Goal: Information Seeking & Learning: Learn about a topic

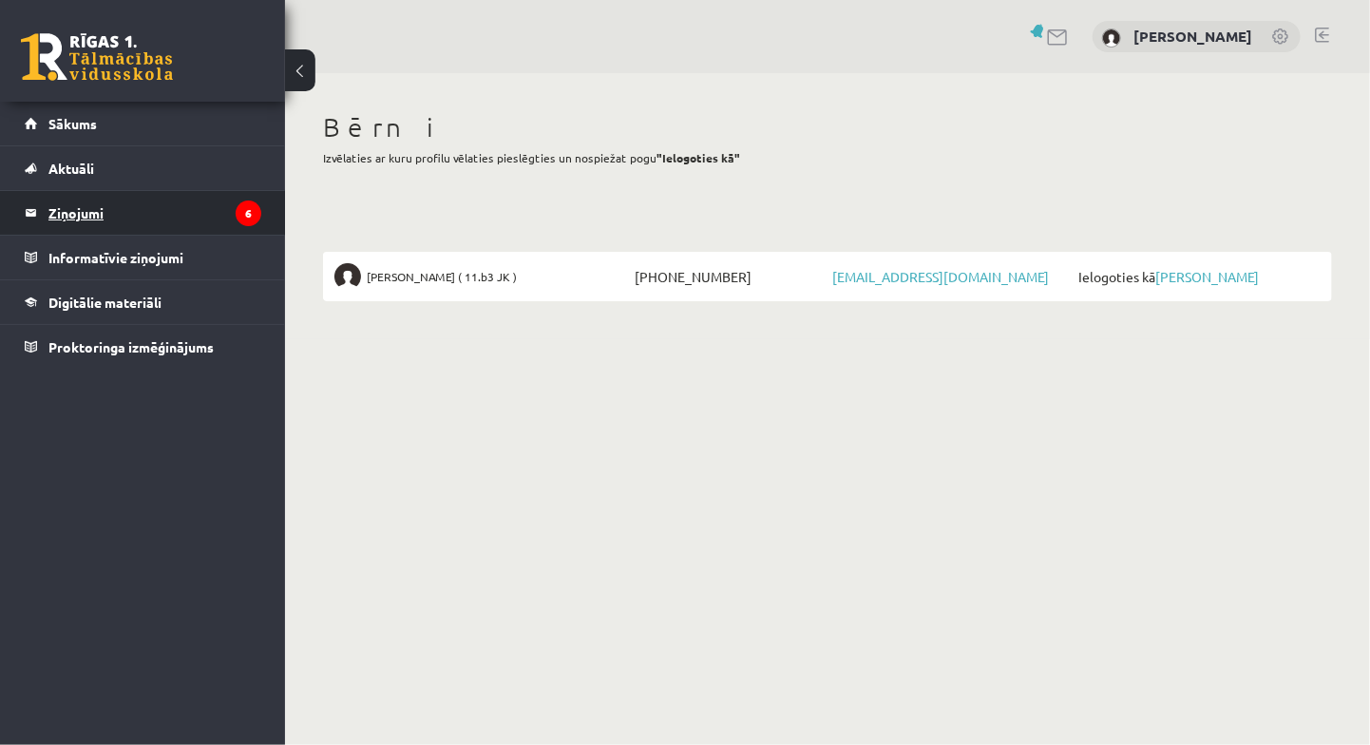
click at [60, 211] on legend "Ziņojumi 6" at bounding box center [154, 213] width 213 height 44
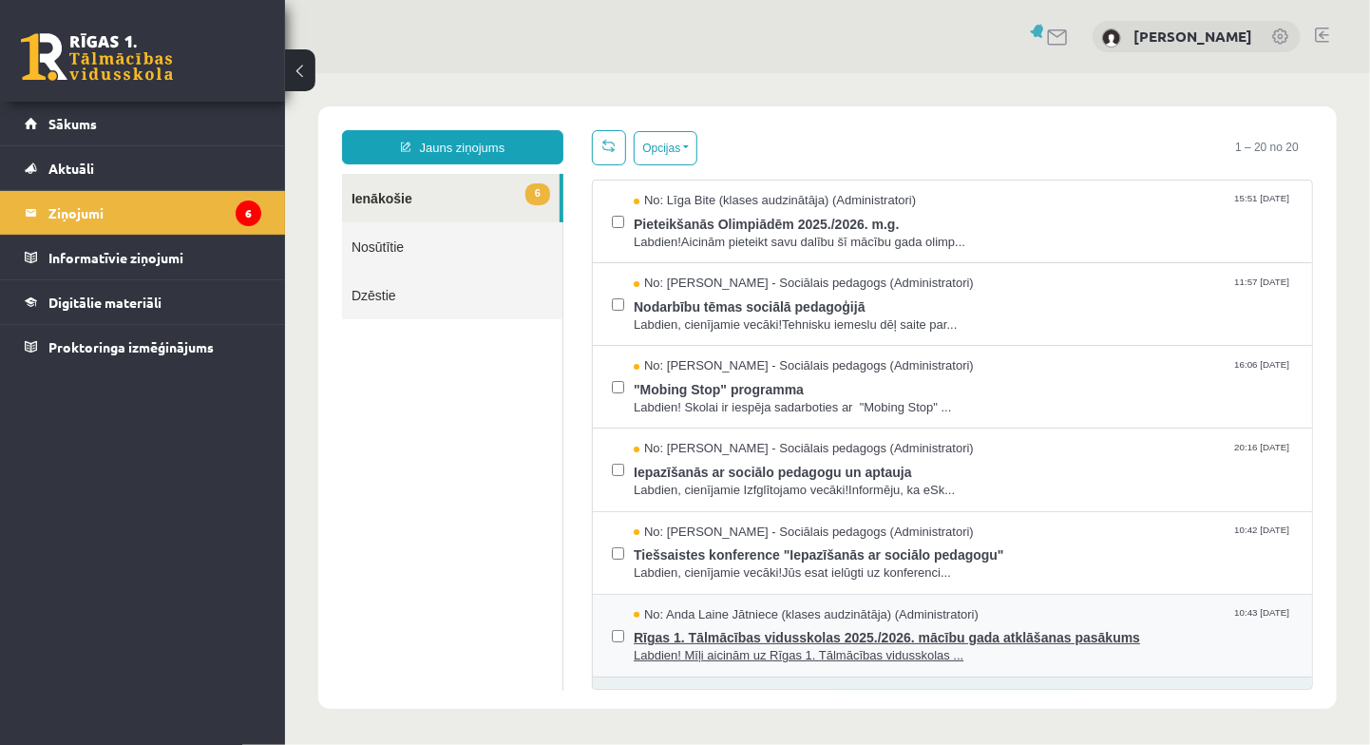
click at [790, 632] on span "Rīgas 1. Tālmācības vidusskolas 2025./2026. mācību gada atklāšanas pasākums" at bounding box center [962, 634] width 659 height 24
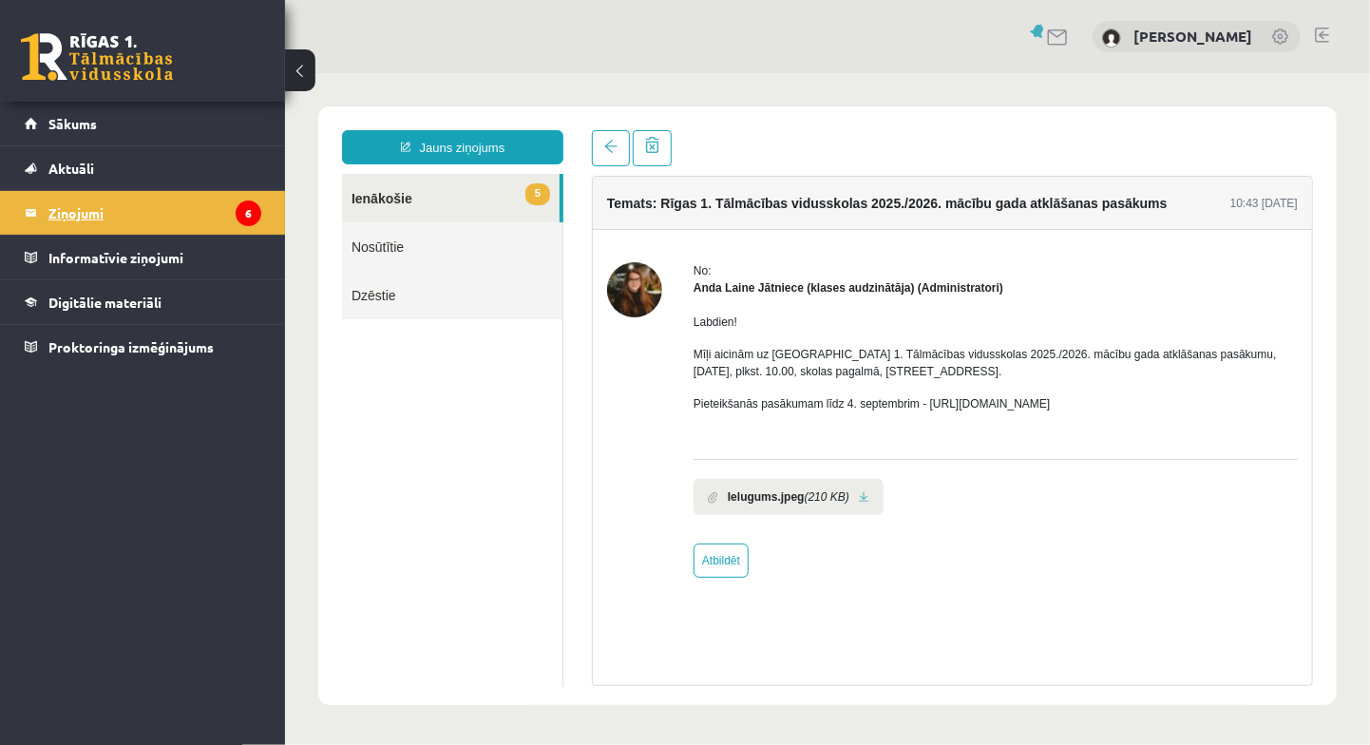
click at [70, 207] on legend "Ziņojumi 6" at bounding box center [154, 213] width 213 height 44
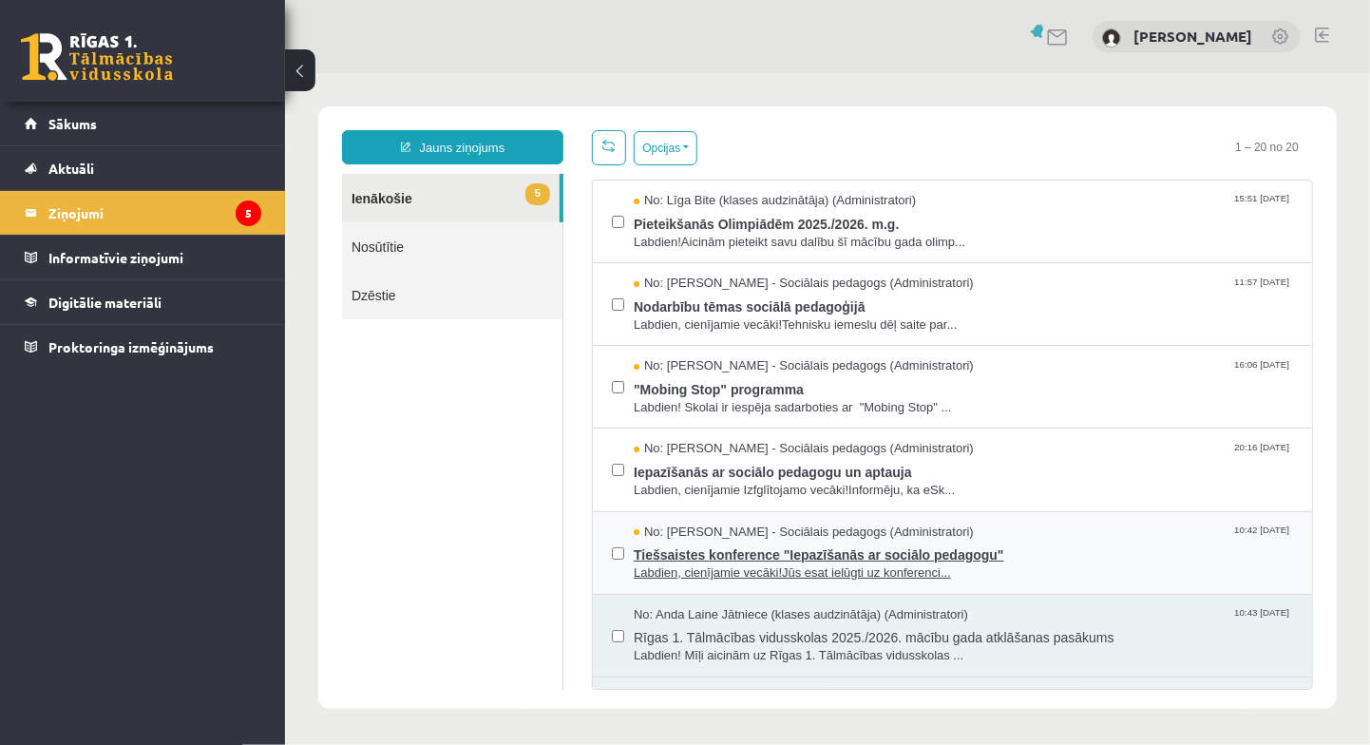
click at [751, 549] on span "Tiešsaistes konference "Iepazīšanās ar sociālo pedagogu"" at bounding box center [962, 551] width 659 height 24
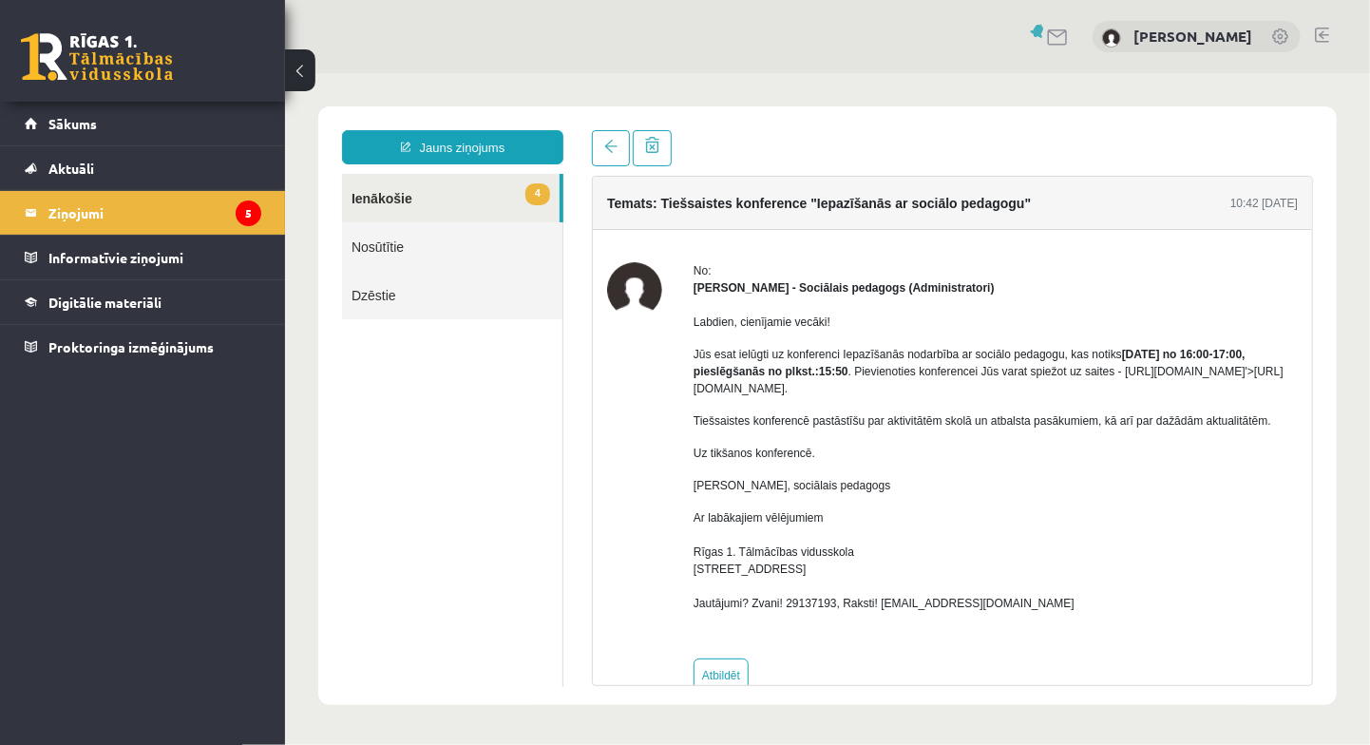
click at [409, 199] on link "4 Ienākošie" at bounding box center [450, 197] width 218 height 48
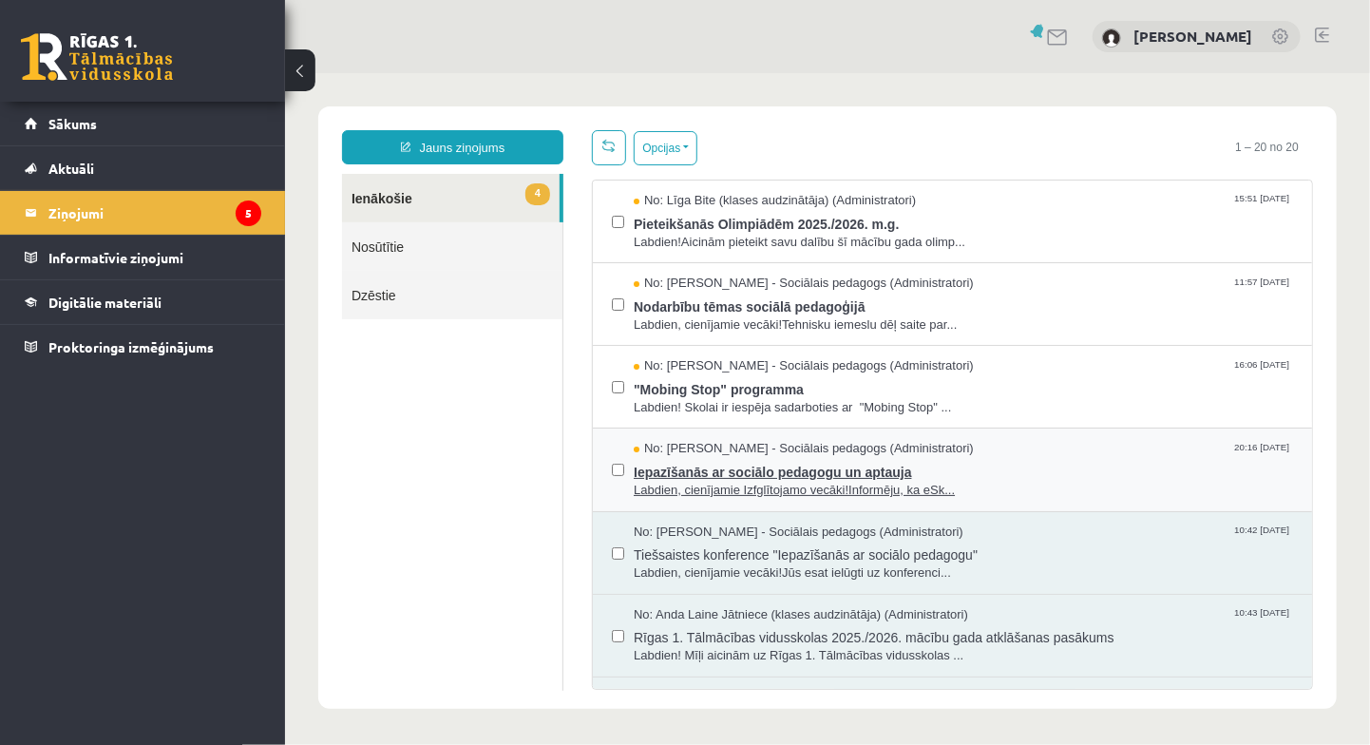
click at [759, 467] on span "Iepazīšanās ar sociālo pedagogu un aptauja" at bounding box center [962, 469] width 659 height 24
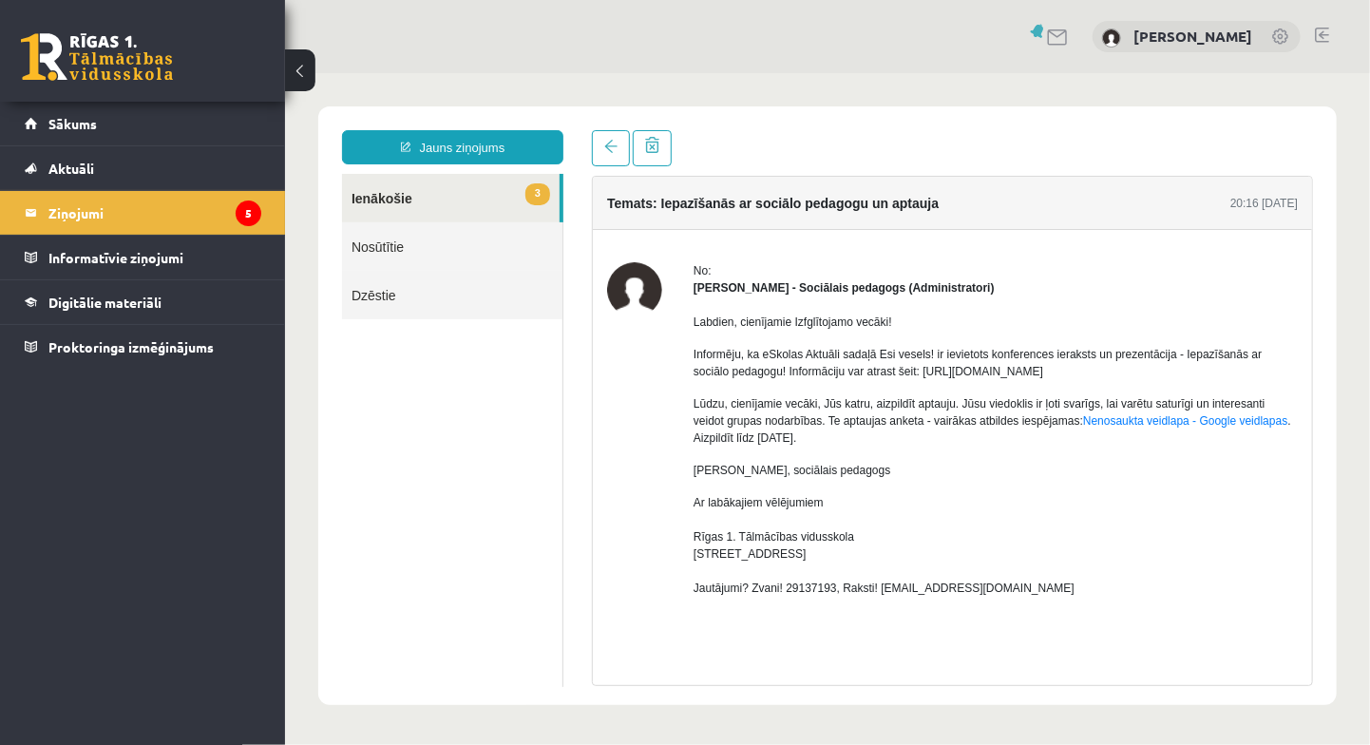
click at [418, 191] on link "3 Ienākošie" at bounding box center [450, 197] width 218 height 48
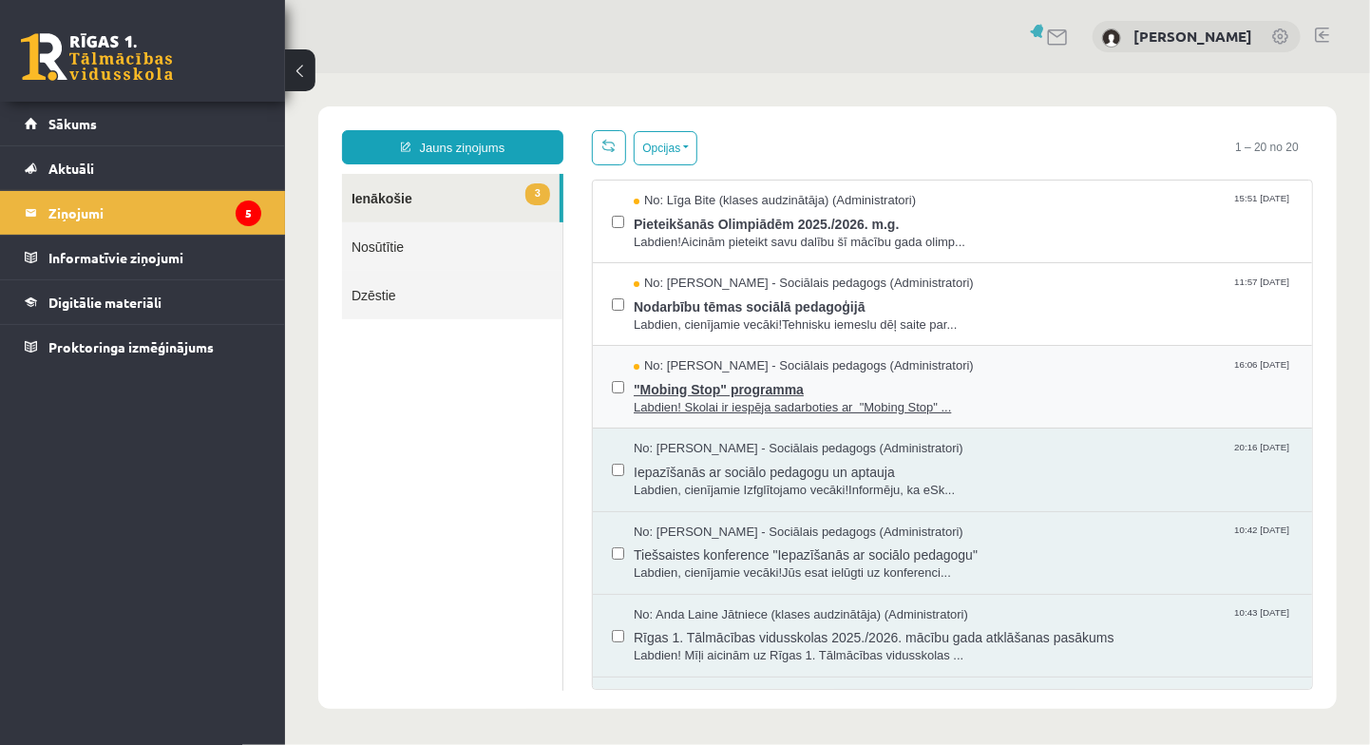
click at [764, 381] on span ""Mobing Stop" programma" at bounding box center [962, 386] width 659 height 24
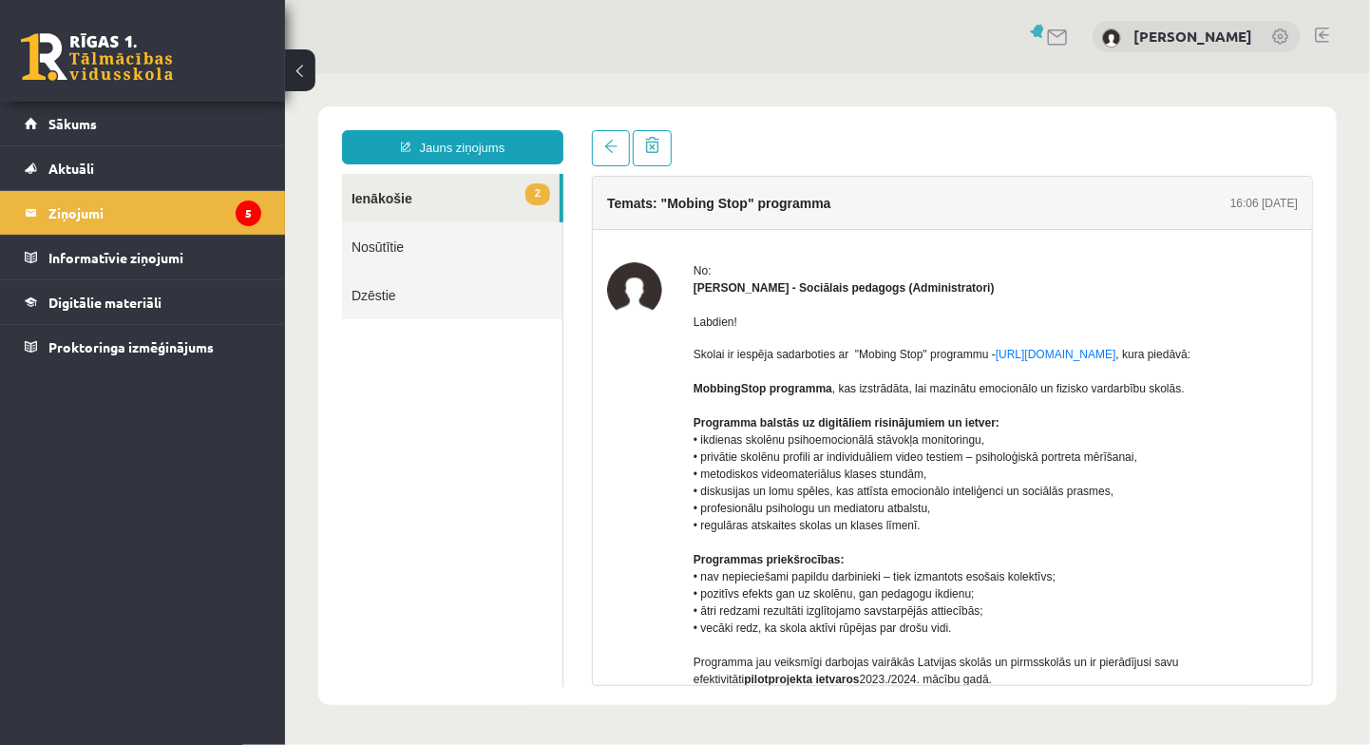
click at [416, 194] on link "2 Ienākošie" at bounding box center [450, 197] width 218 height 48
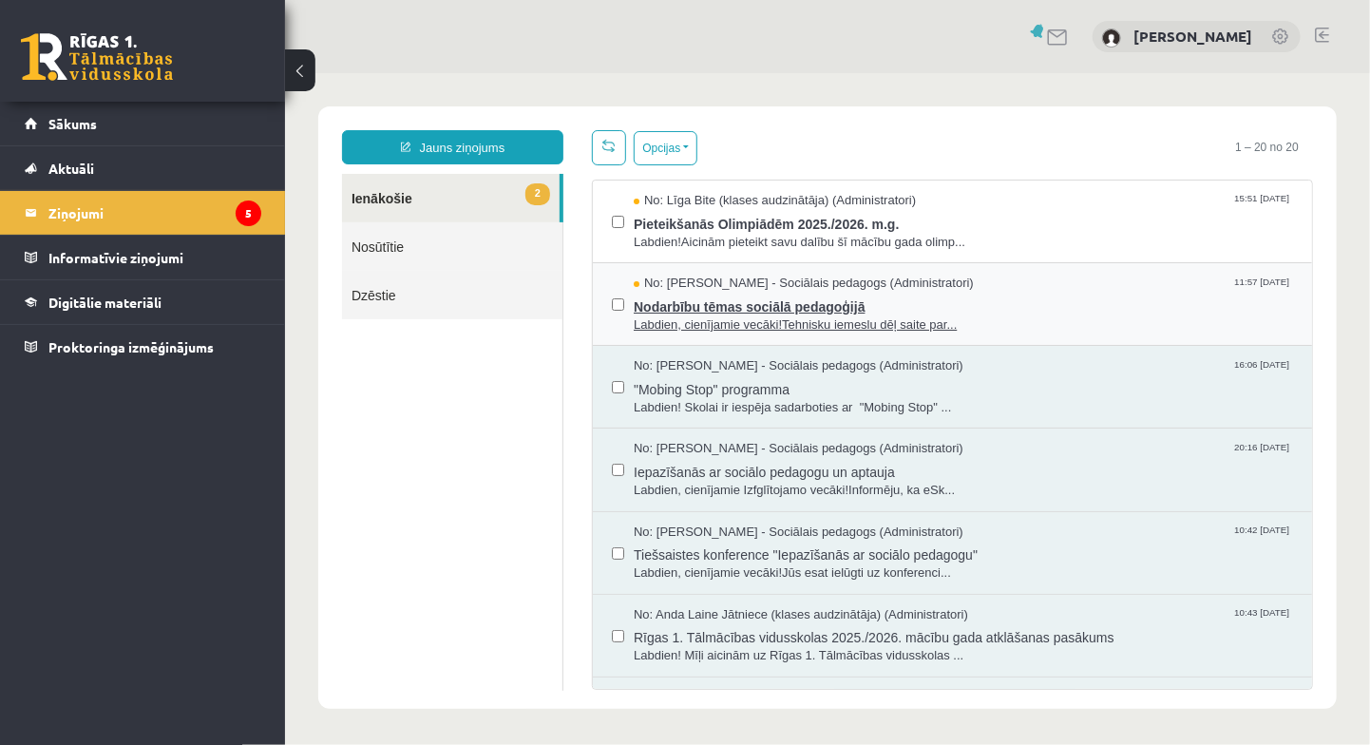
click at [751, 301] on span "Nodarbību tēmas sociālā pedagoģijā" at bounding box center [962, 304] width 659 height 24
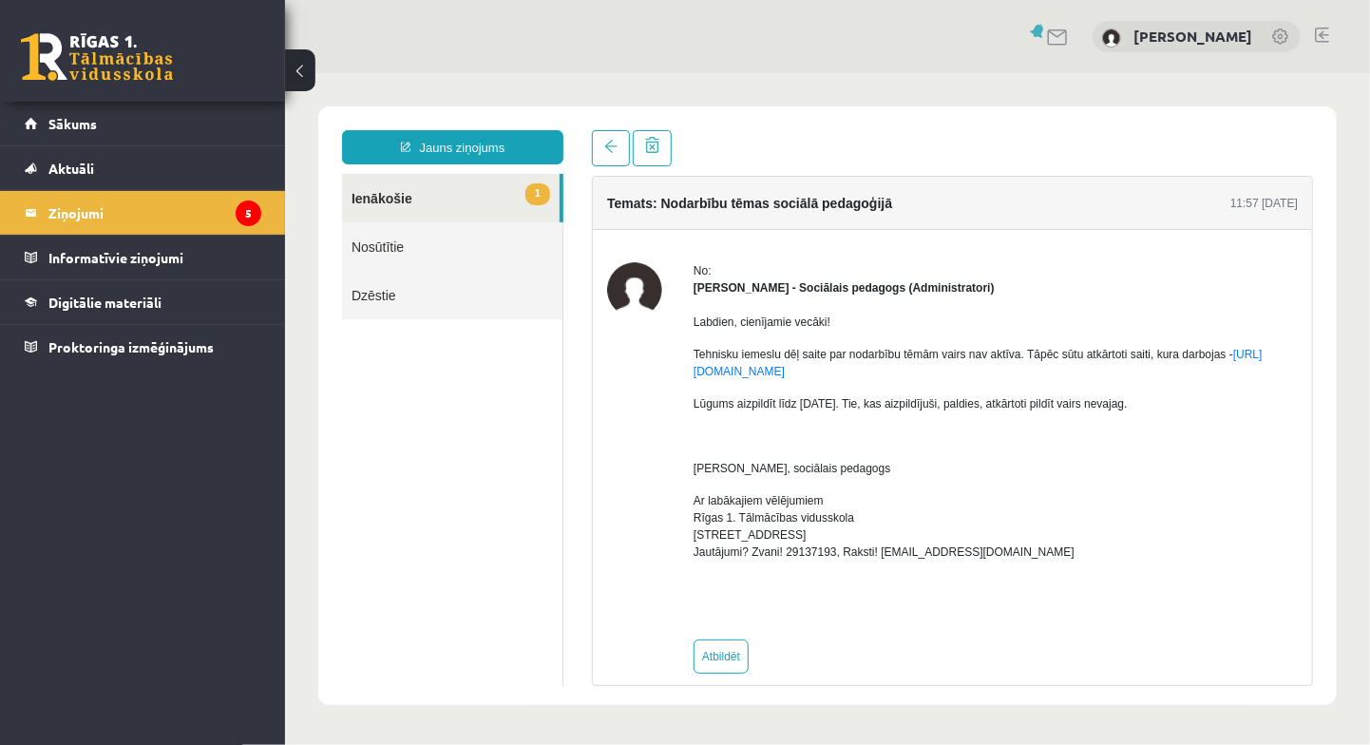
click at [429, 199] on link "1 Ienākošie" at bounding box center [450, 197] width 218 height 48
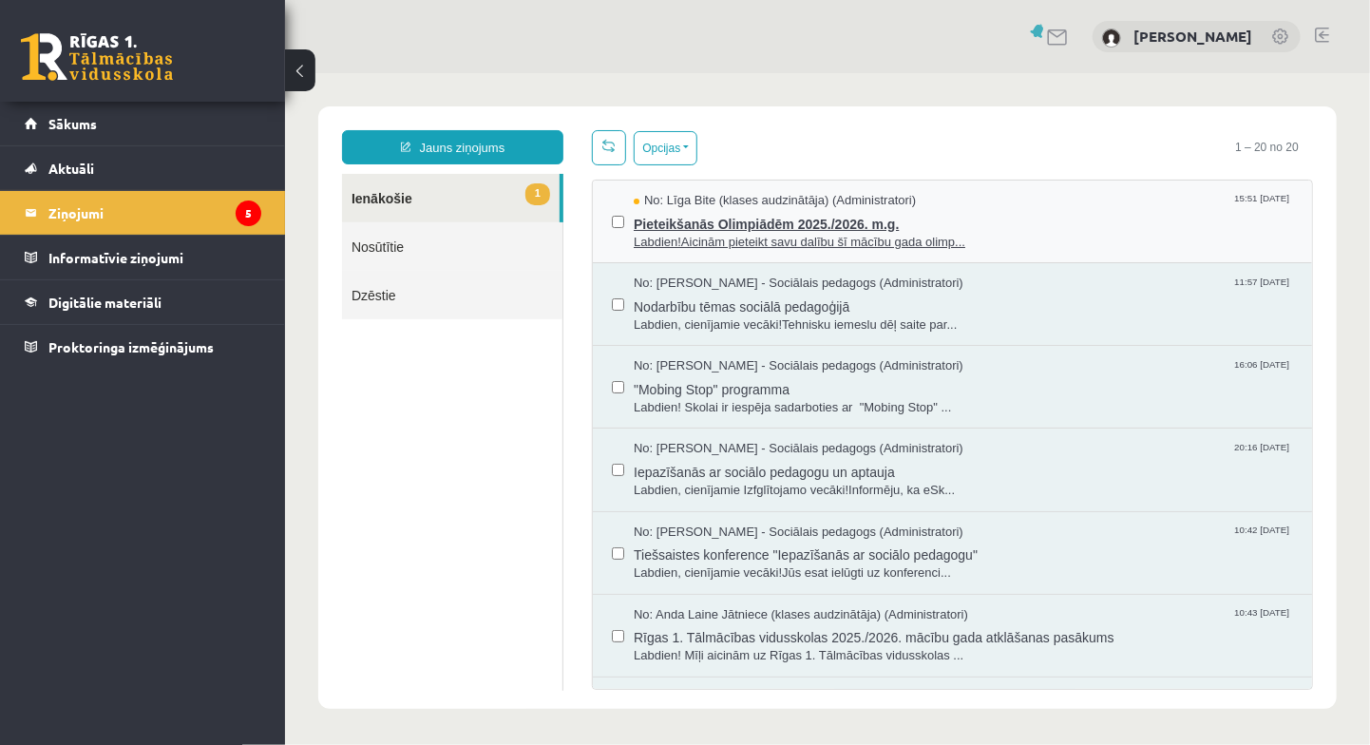
click at [710, 223] on span "Pieteikšanās Olimpiādēm 2025./2026. m.g." at bounding box center [962, 221] width 659 height 24
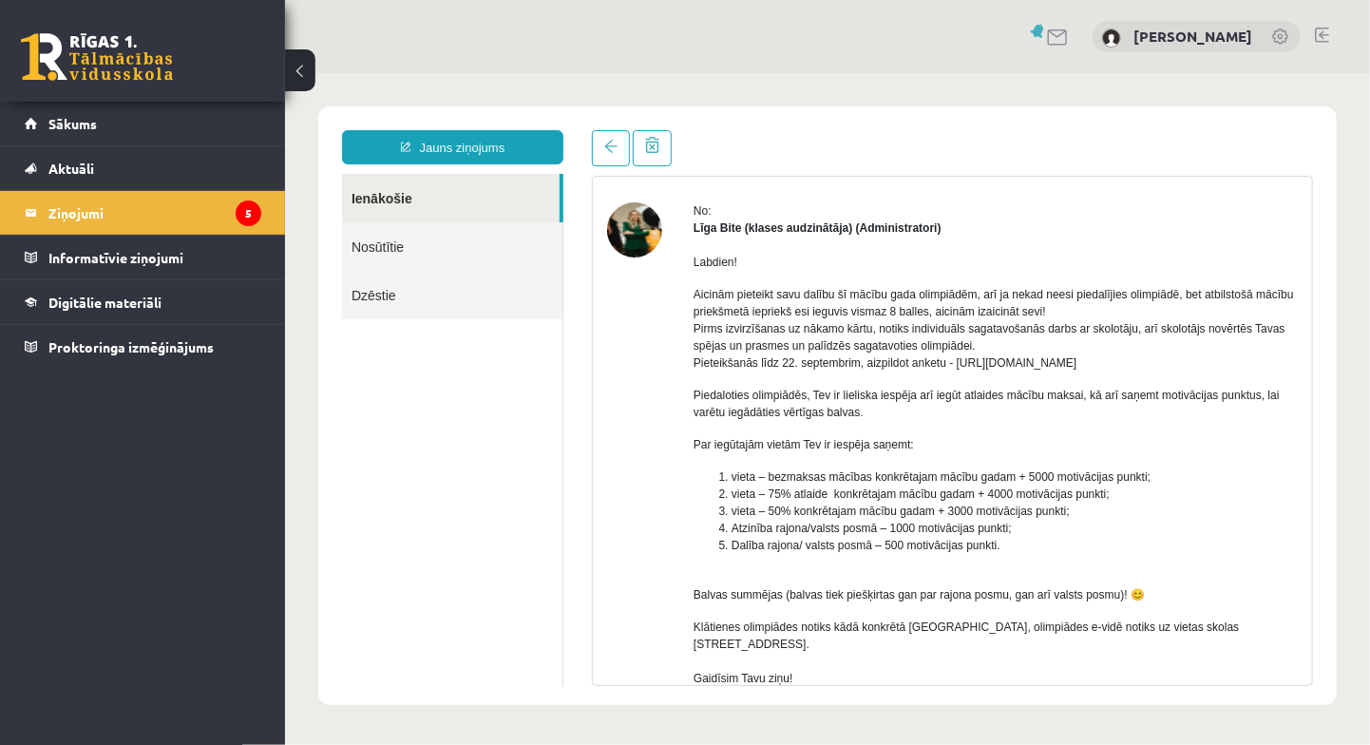
scroll to position [16, 0]
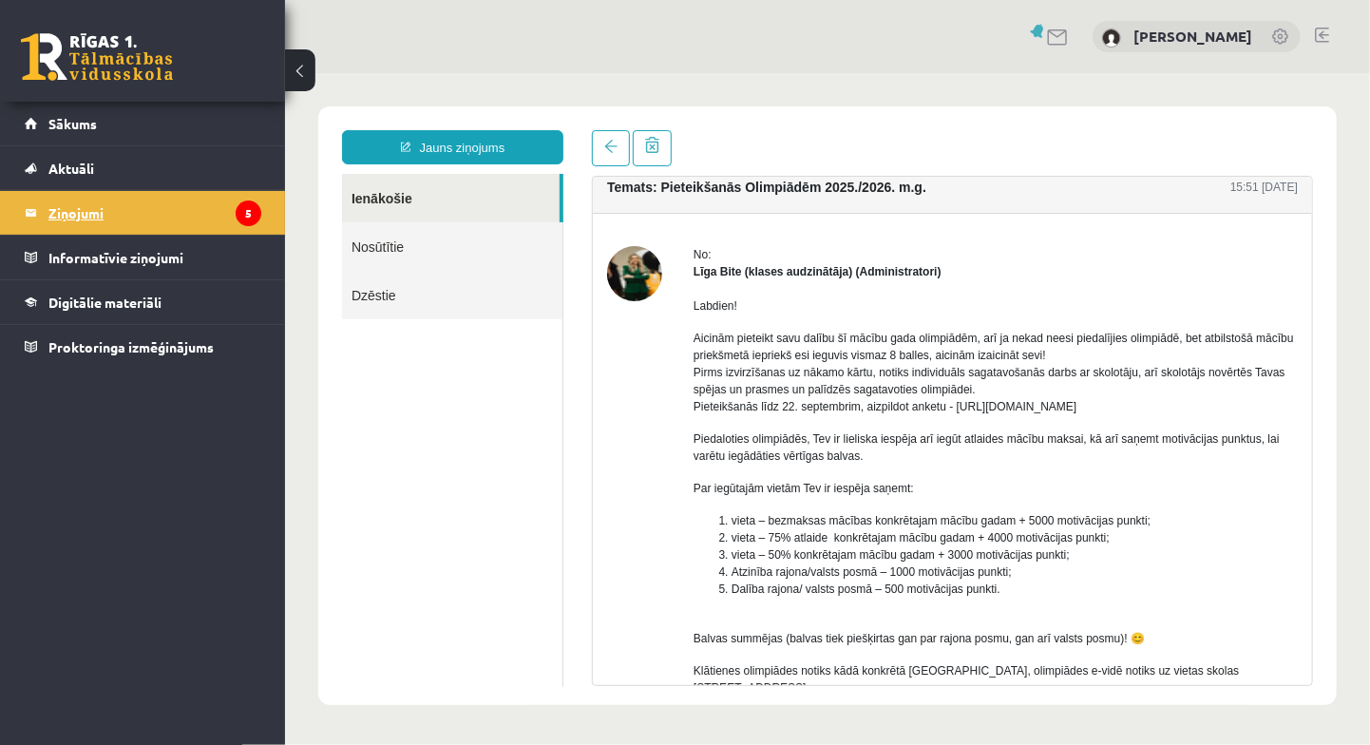
click at [72, 206] on legend "Ziņojumi 5" at bounding box center [154, 213] width 213 height 44
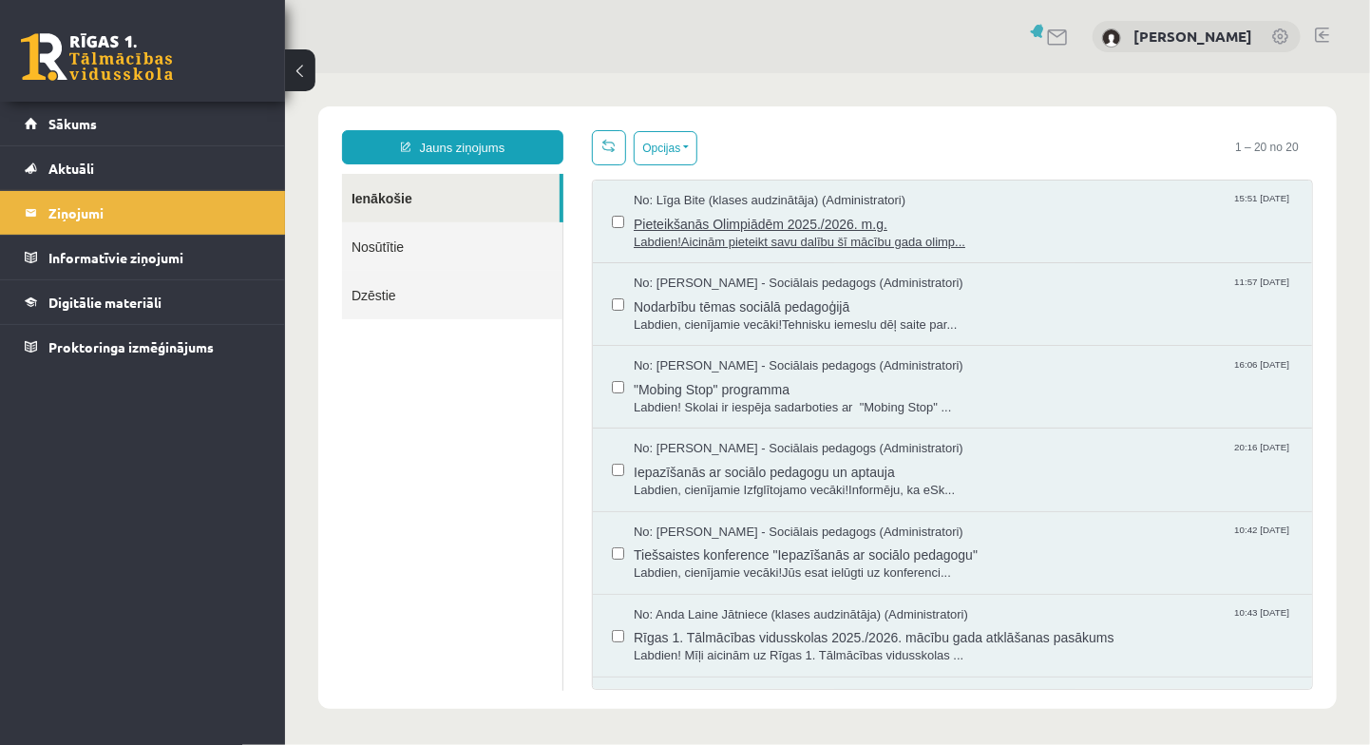
scroll to position [0, 0]
click at [73, 121] on span "Sākums" at bounding box center [72, 123] width 48 height 17
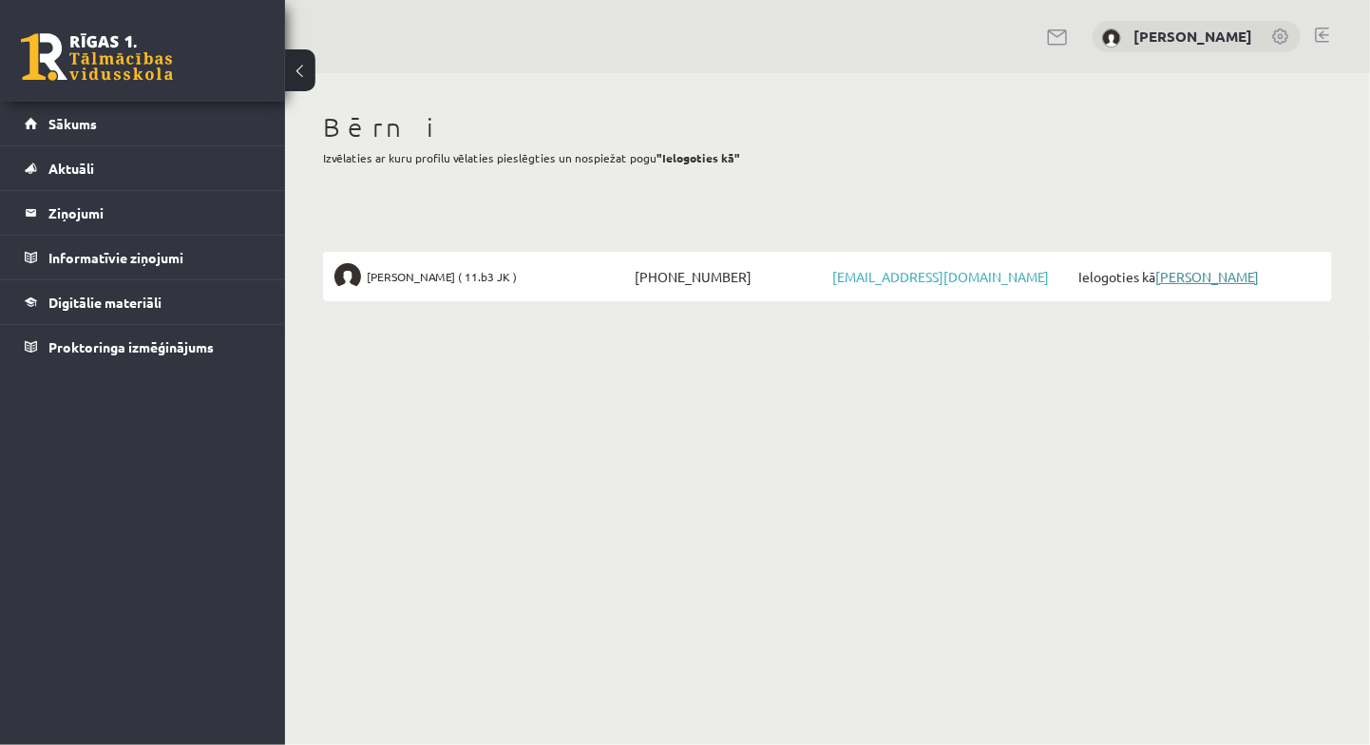
click at [1227, 277] on link "[PERSON_NAME]" at bounding box center [1207, 276] width 104 height 17
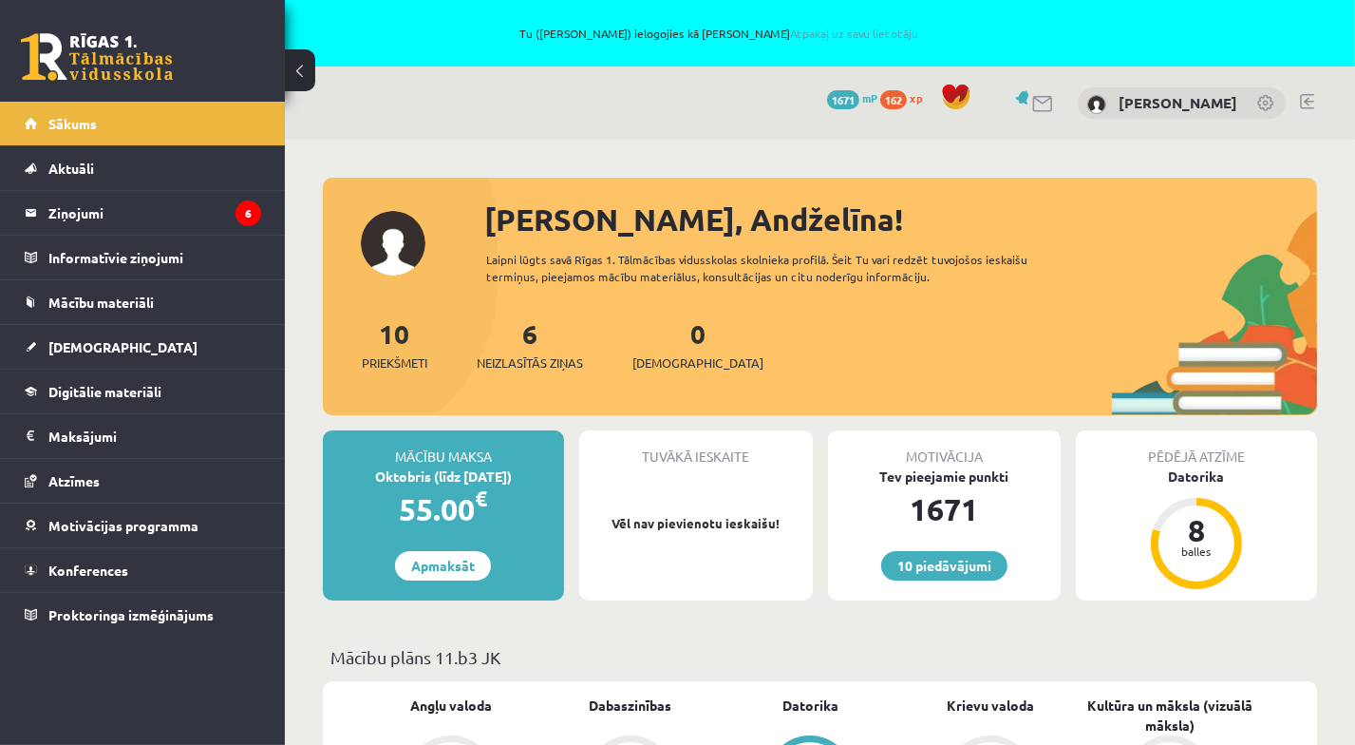
click at [1307, 94] on link at bounding box center [1307, 101] width 14 height 15
